Goal: Information Seeking & Learning: Learn about a topic

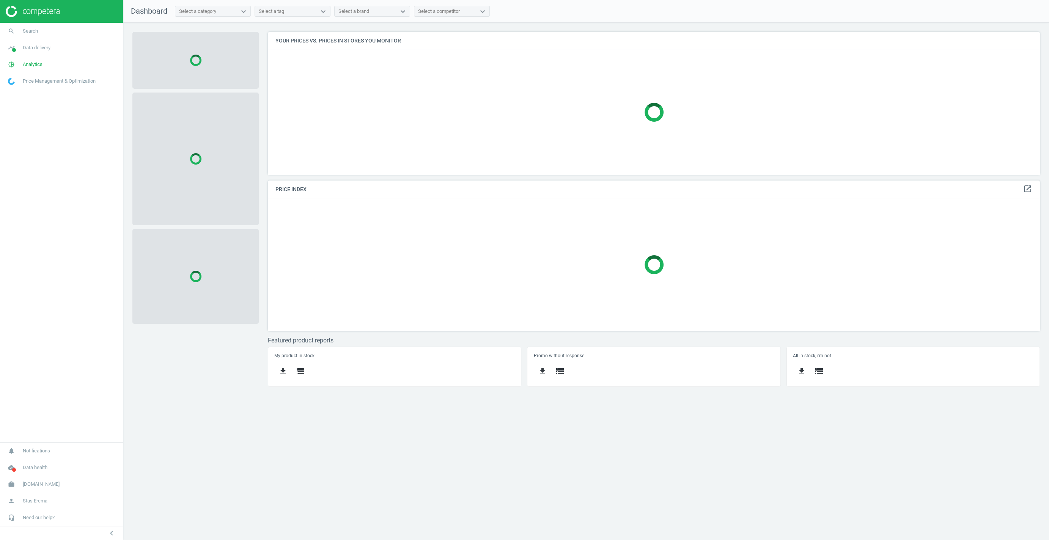
scroll to position [143, 772]
click at [42, 50] on span "Data delivery" at bounding box center [37, 47] width 28 height 7
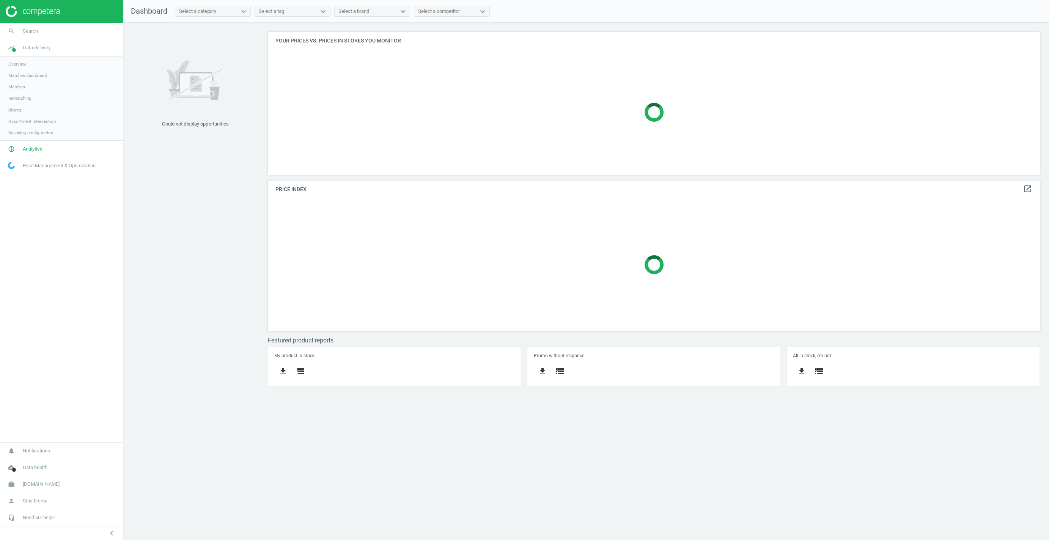
click at [17, 87] on span "Matches" at bounding box center [16, 87] width 17 height 6
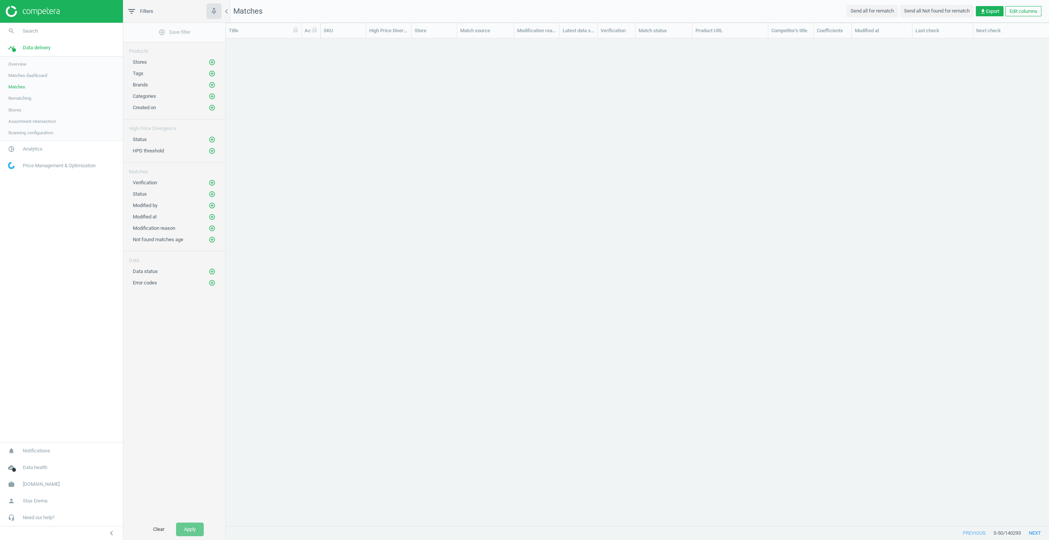
scroll to position [487, 823]
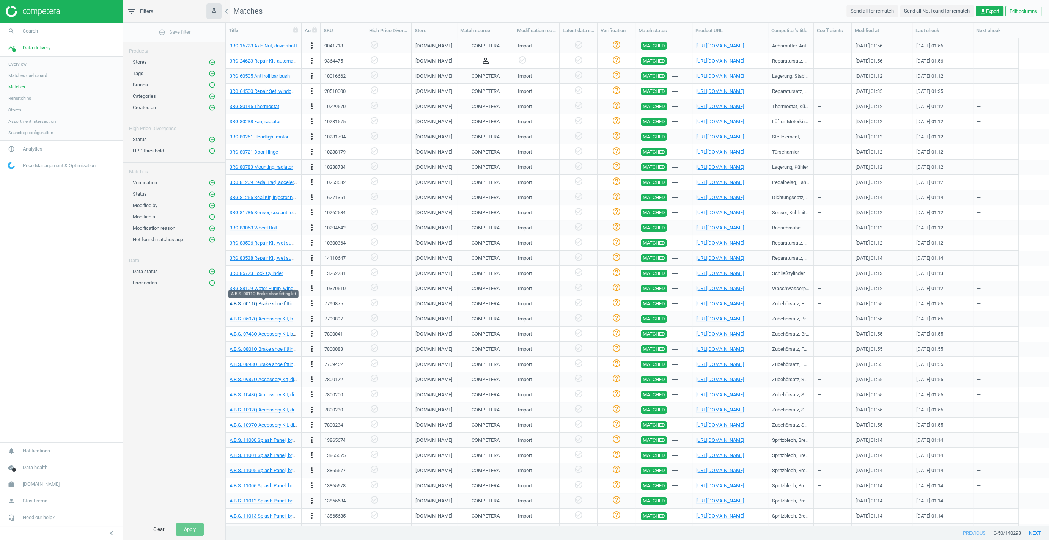
click at [272, 304] on link "A.B.S. 0011Q Brake shoe fitting kit" at bounding box center [265, 304] width 73 height 6
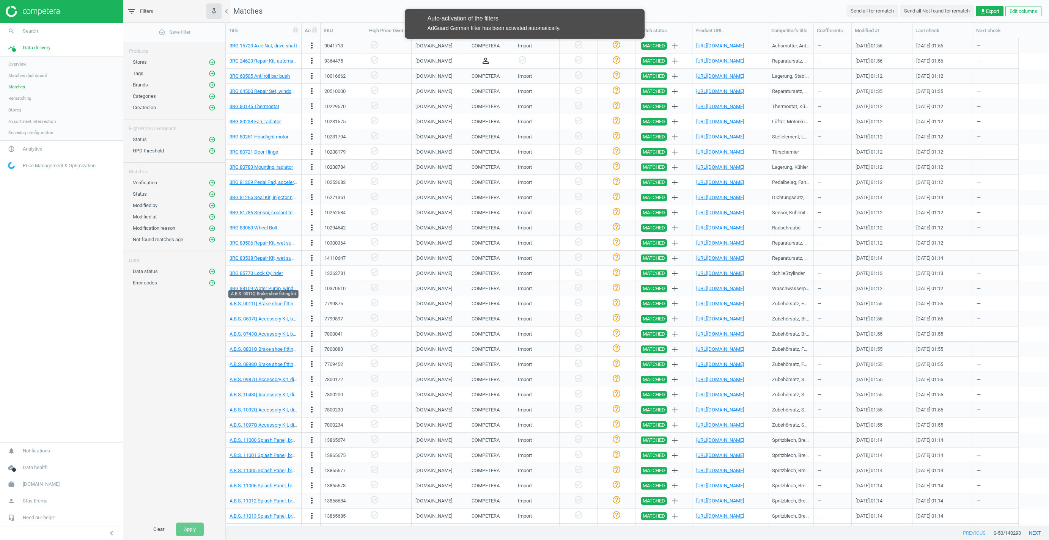
scroll to position [143, 0]
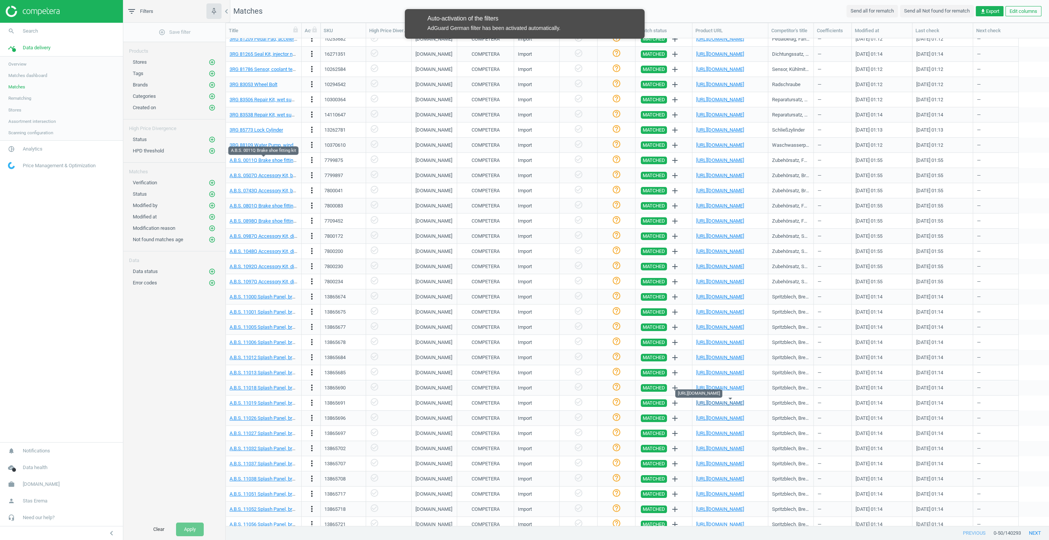
click at [731, 400] on link "[URL][DOMAIN_NAME]" at bounding box center [720, 403] width 48 height 6
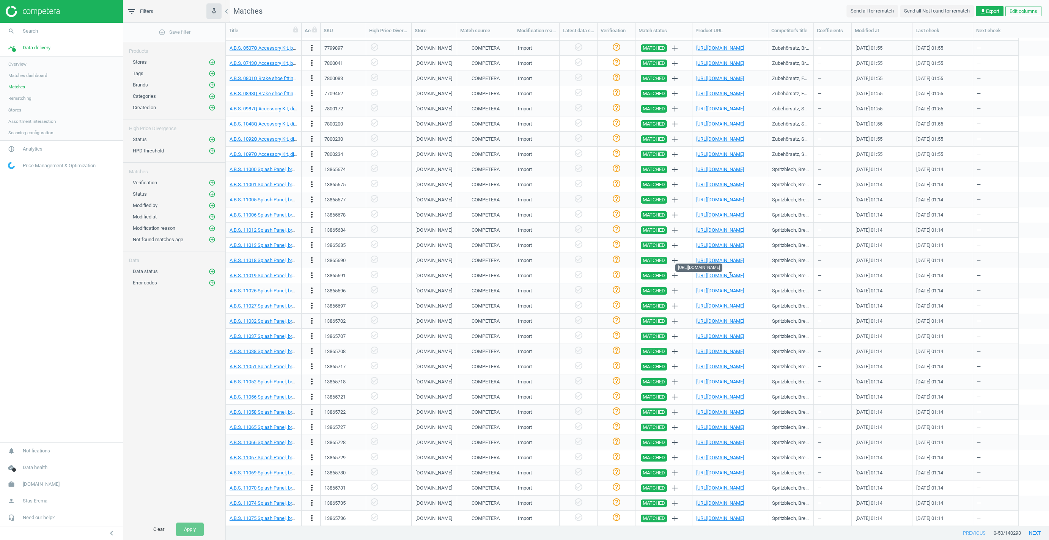
scroll to position [271, 0]
click at [215, 60] on icon "add_circle_outline" at bounding box center [212, 62] width 7 height 7
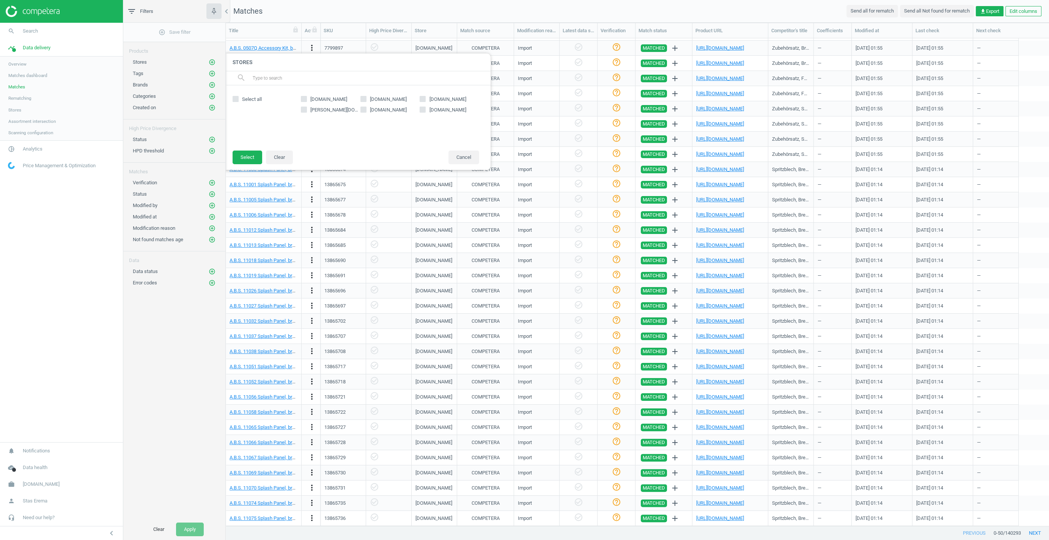
click at [361, 100] on input "[DOMAIN_NAME]" at bounding box center [363, 99] width 5 height 5
checkbox input "true"
click at [247, 155] on button "Select" at bounding box center [248, 158] width 30 height 14
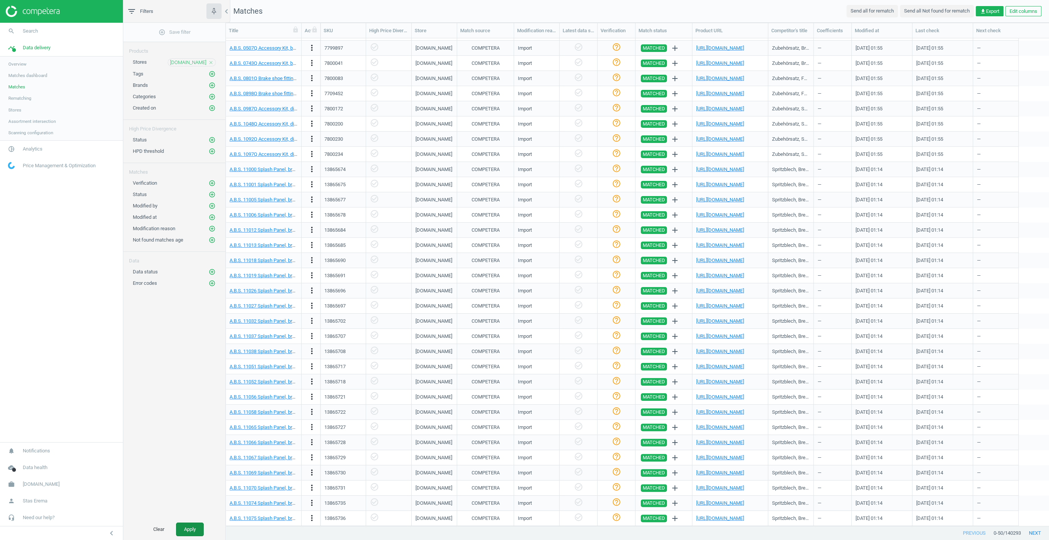
click at [188, 528] on button "Apply" at bounding box center [190, 530] width 28 height 14
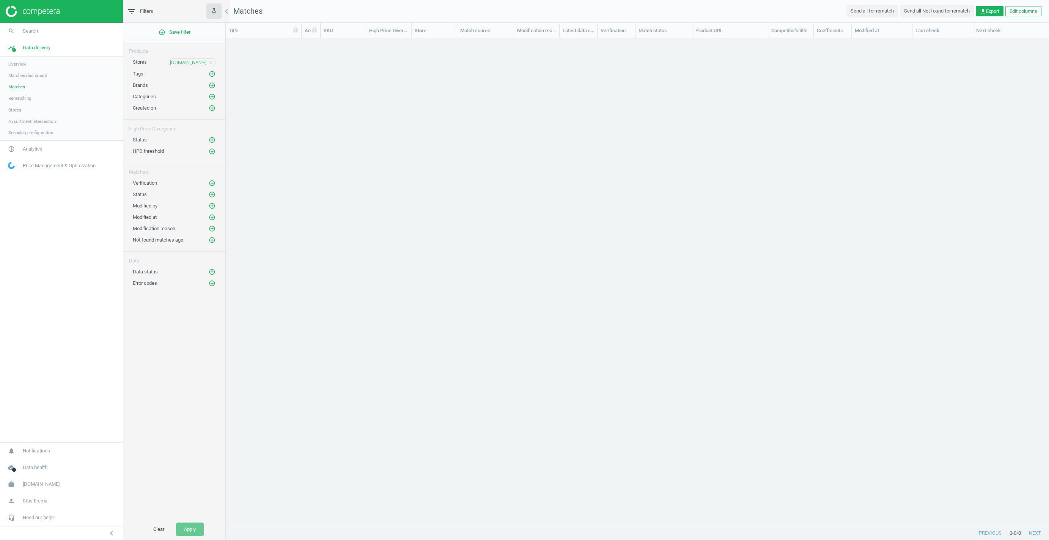
click at [212, 63] on icon "close" at bounding box center [210, 62] width 5 height 5
click at [208, 65] on div "Stores add_circle_outline" at bounding box center [174, 62] width 83 height 8
click at [212, 64] on icon "add_circle_outline" at bounding box center [212, 62] width 7 height 7
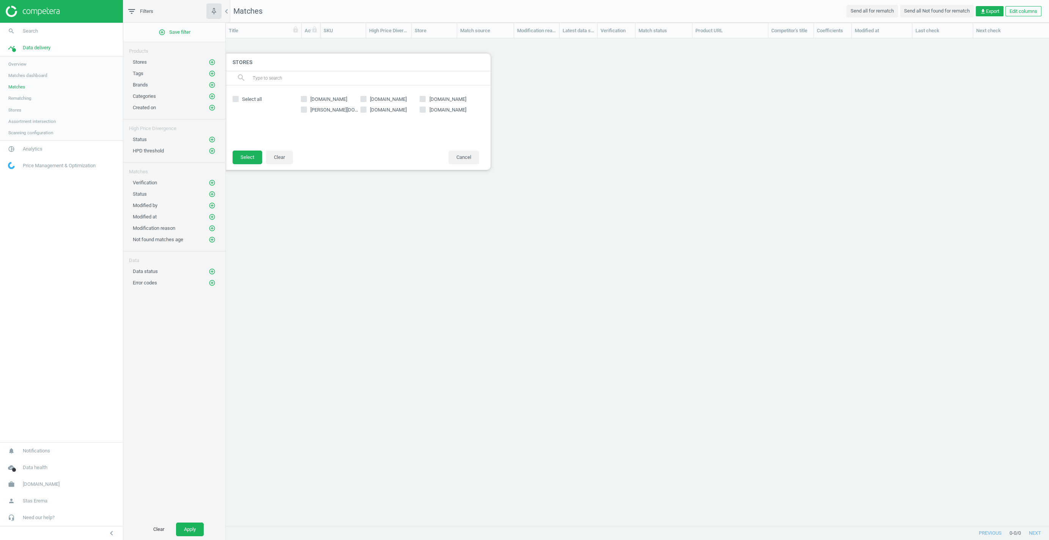
click at [420, 97] on icon at bounding box center [423, 99] width 6 height 6
click at [420, 97] on input "[DOMAIN_NAME]" at bounding box center [422, 99] width 5 height 5
checkbox input "true"
click at [247, 151] on button "Select" at bounding box center [248, 158] width 30 height 14
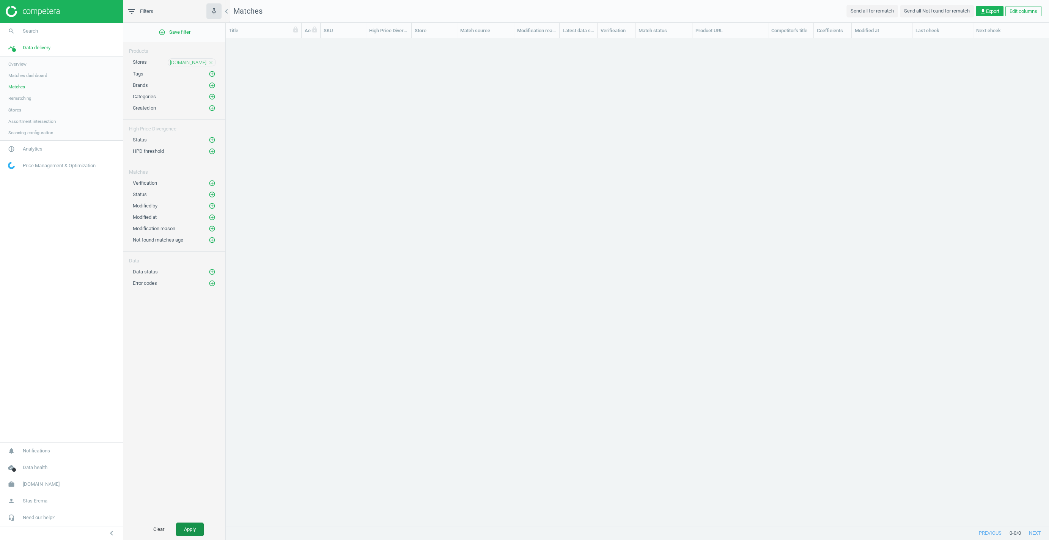
click at [191, 528] on button "Apply" at bounding box center [190, 530] width 28 height 14
click at [920, 152] on div "grid" at bounding box center [637, 281] width 823 height 487
